Goal: Answer question/provide support: Share knowledge or assist other users

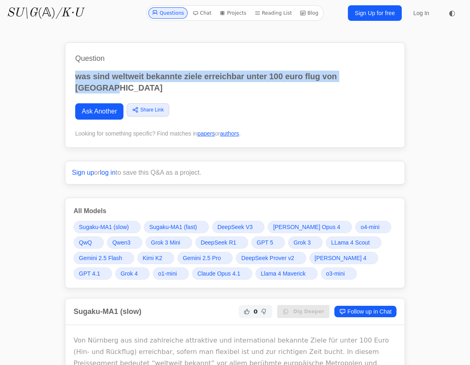
click at [131, 268] on link "Grok 4" at bounding box center [132, 274] width 34 height 12
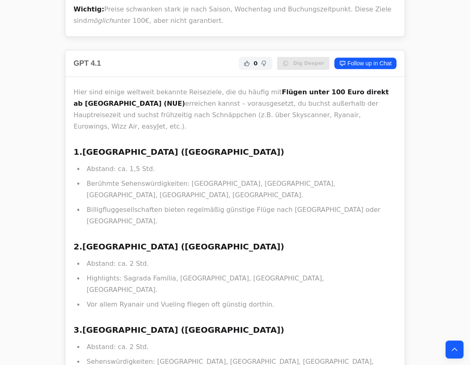
scroll to position [13654, 0]
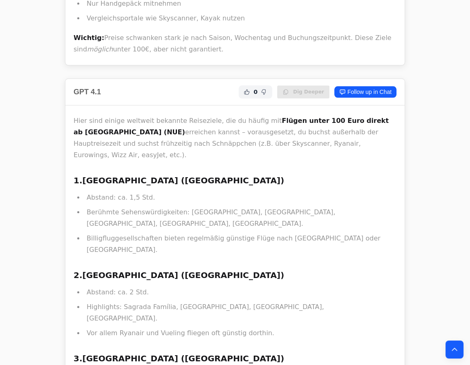
drag, startPoint x: 89, startPoint y: 139, endPoint x: 115, endPoint y: 182, distance: 50.0
copy strong "[GEOGRAPHIC_DATA]"
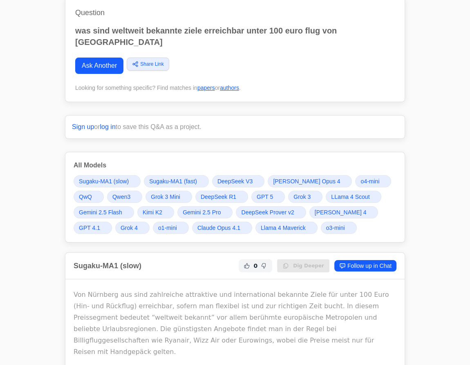
scroll to position [111, 0]
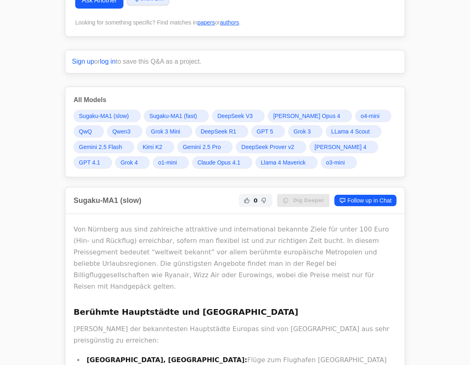
click at [112, 112] on span "Sugaku-MA1 (slow)" at bounding box center [104, 116] width 50 height 8
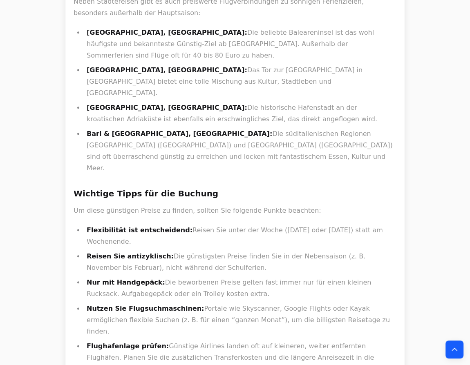
scroll to position [687, 0]
